Goal: Browse casually: Explore the website without a specific task or goal

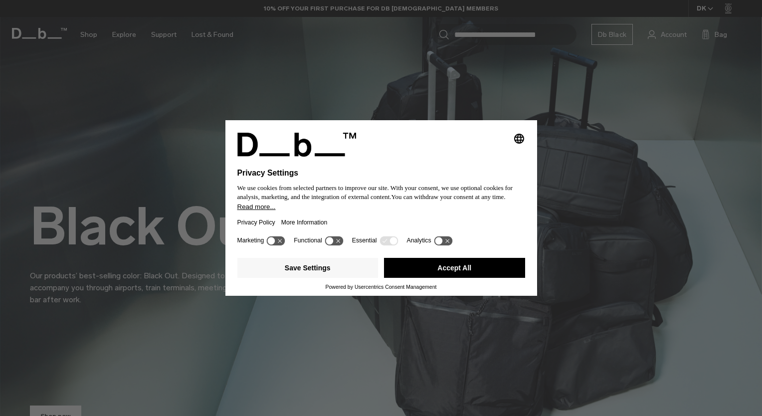
click at [449, 263] on button "Accept All" at bounding box center [454, 268] width 141 height 20
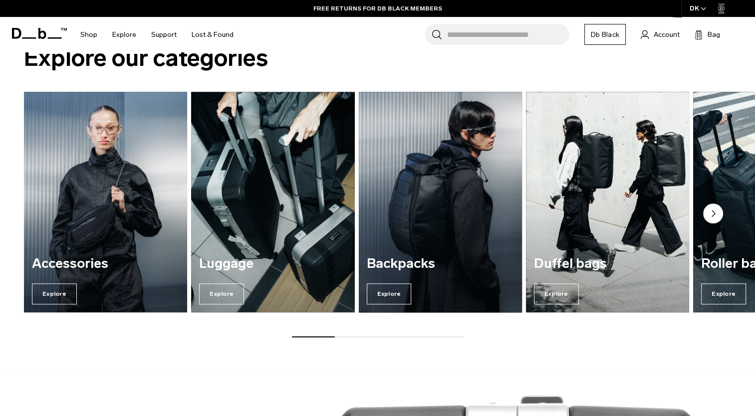
scroll to position [1174, 0]
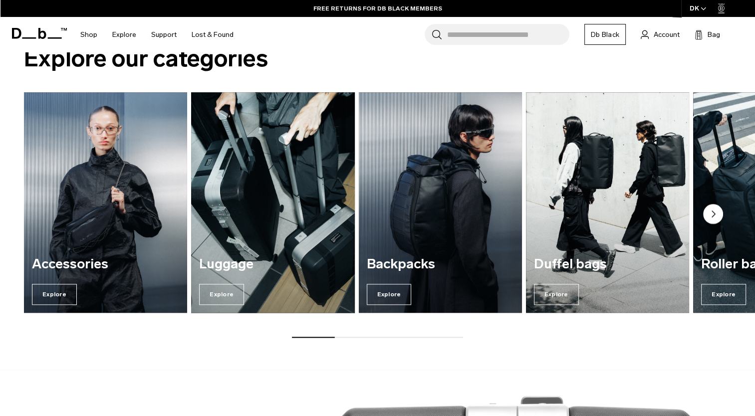
click at [277, 203] on img "2 / 7" at bounding box center [273, 202] width 168 height 227
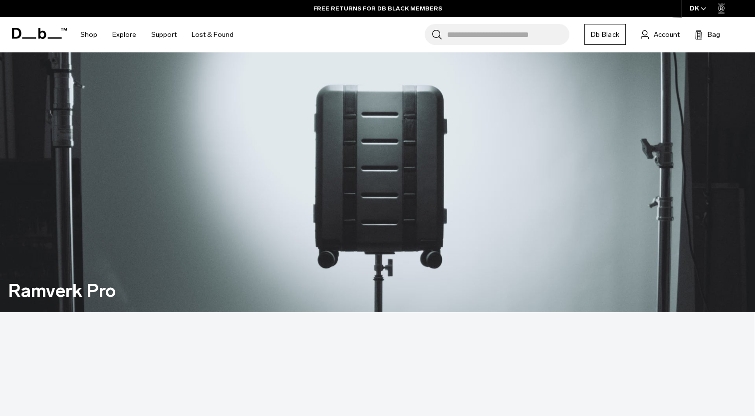
scroll to position [798, 0]
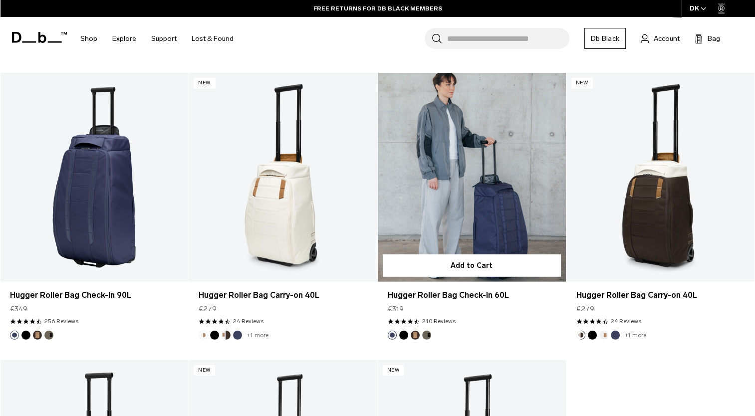
scroll to position [2573, 0]
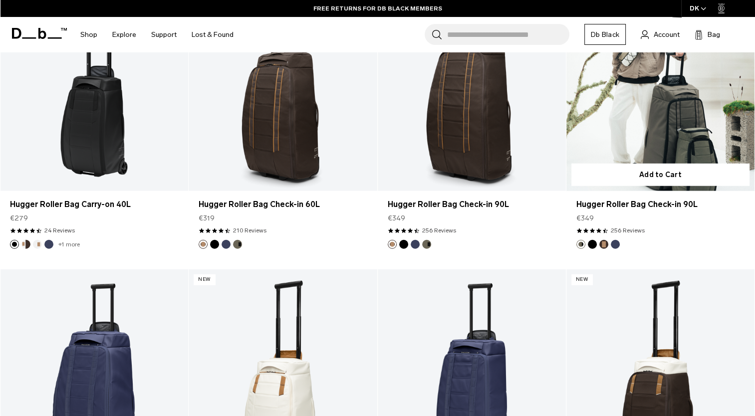
click at [678, 121] on link "Hugger Roller Bag Check-in 90L" at bounding box center [660, 86] width 188 height 209
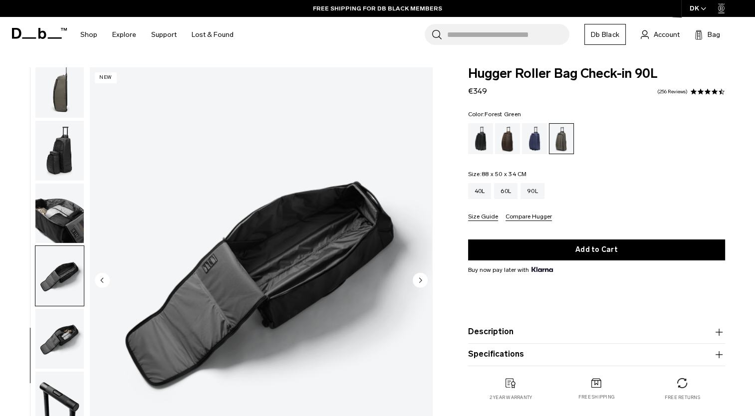
click at [49, 312] on img "button" at bounding box center [59, 339] width 48 height 60
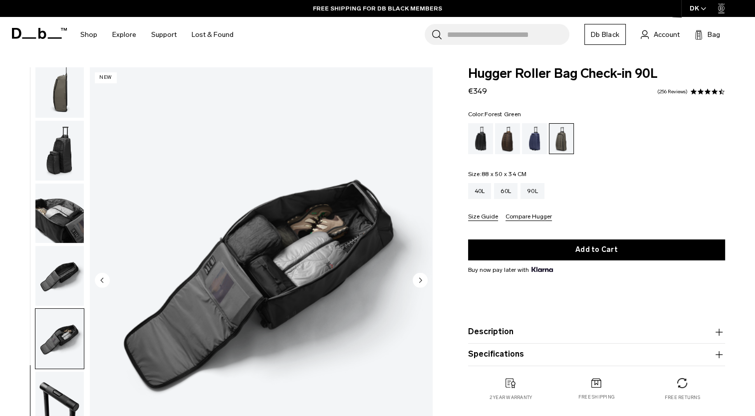
scroll to position [261, 0]
click at [60, 416] on html "Skip to content BUY NOW, PAY LATER WITH KLARNA 10% OFF YOUR FIRST PURCHASE FOR …" at bounding box center [377, 208] width 755 height 416
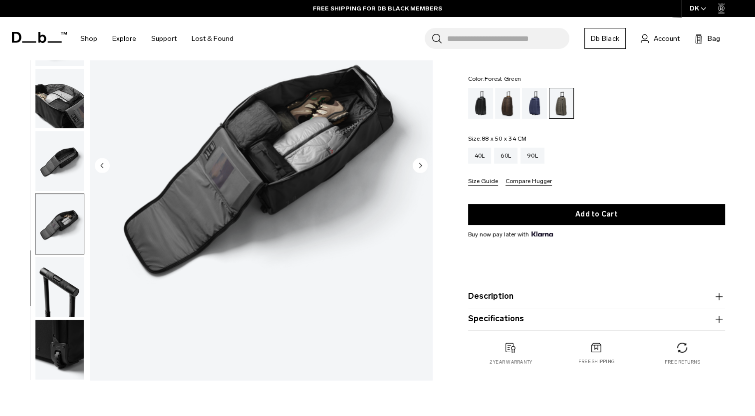
scroll to position [154, 0]
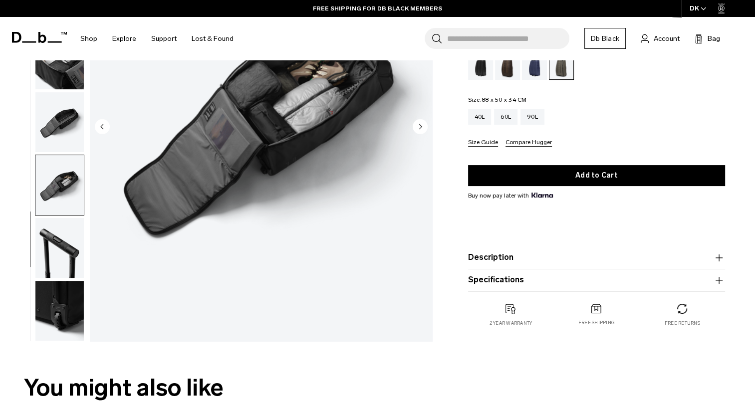
click at [78, 297] on img "button" at bounding box center [59, 311] width 48 height 60
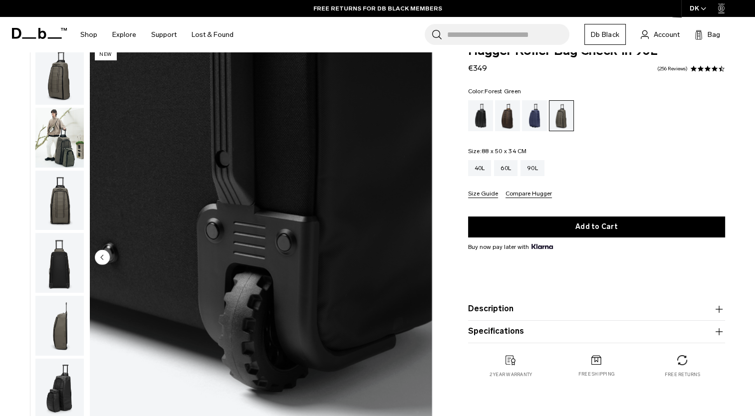
scroll to position [0, 0]
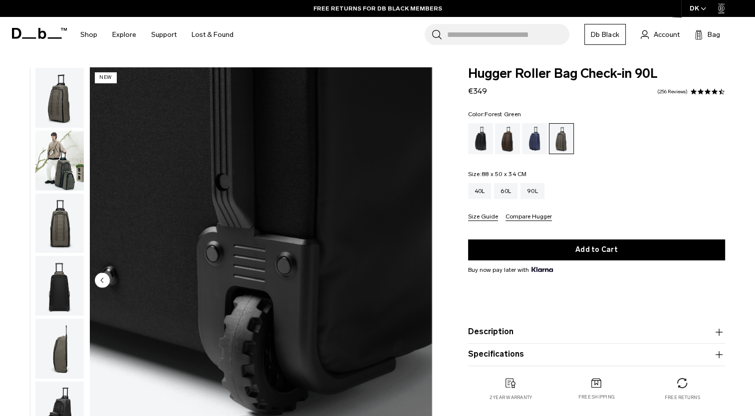
click at [76, 95] on img "button" at bounding box center [59, 98] width 48 height 60
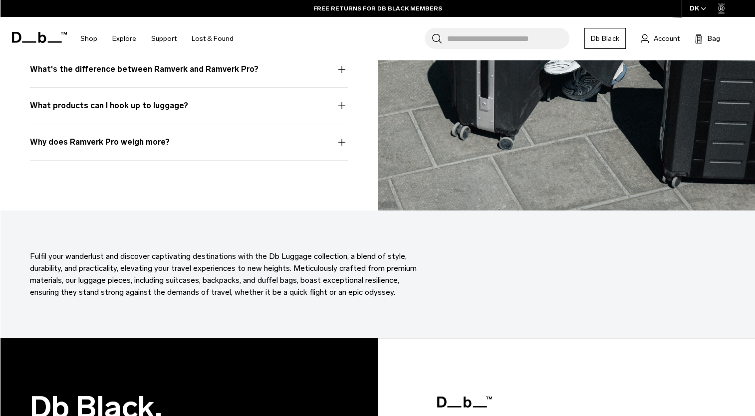
scroll to position [3631, 0]
